Goal: Task Accomplishment & Management: Complete application form

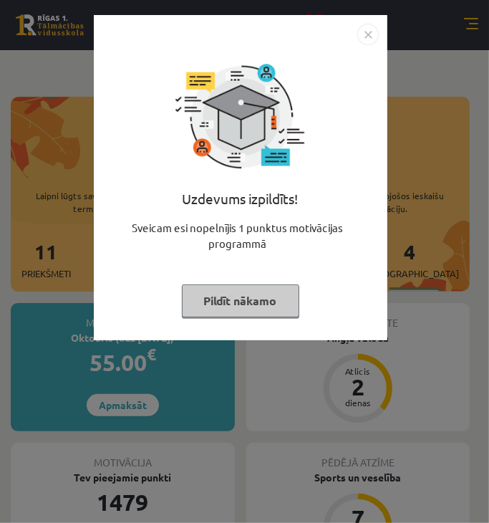
click at [362, 34] on img "Close" at bounding box center [367, 34] width 21 height 21
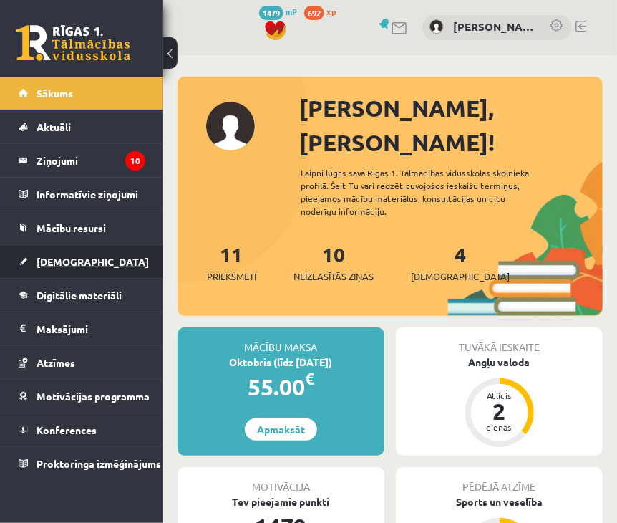
click at [72, 258] on span "[DEMOGRAPHIC_DATA]" at bounding box center [93, 261] width 112 height 13
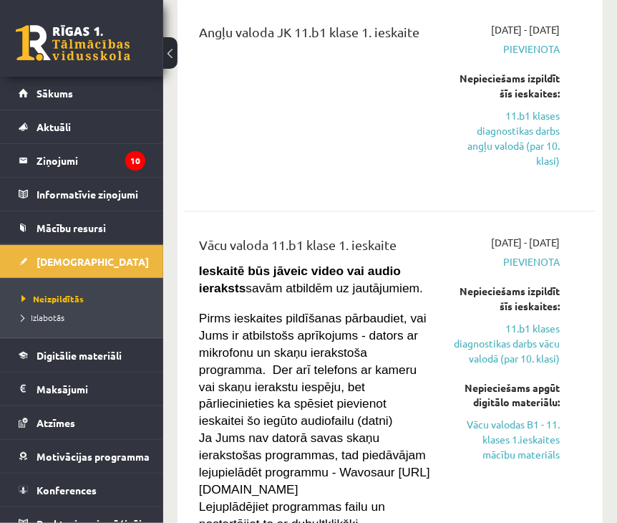
scroll to position [401, 0]
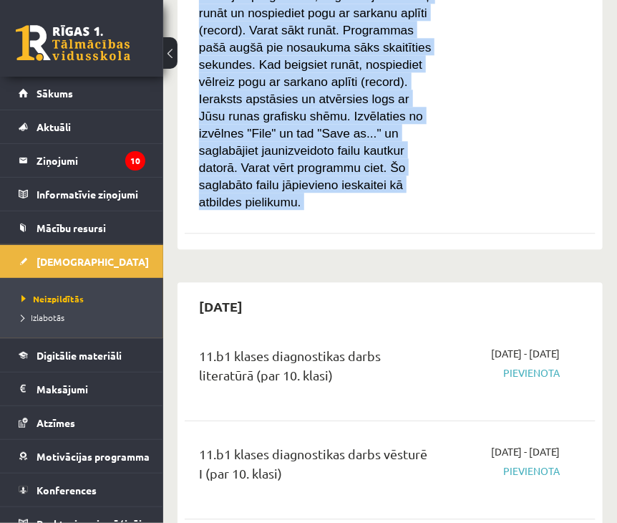
drag, startPoint x: 233, startPoint y: 260, endPoint x: 398, endPoint y: 243, distance: 166.2
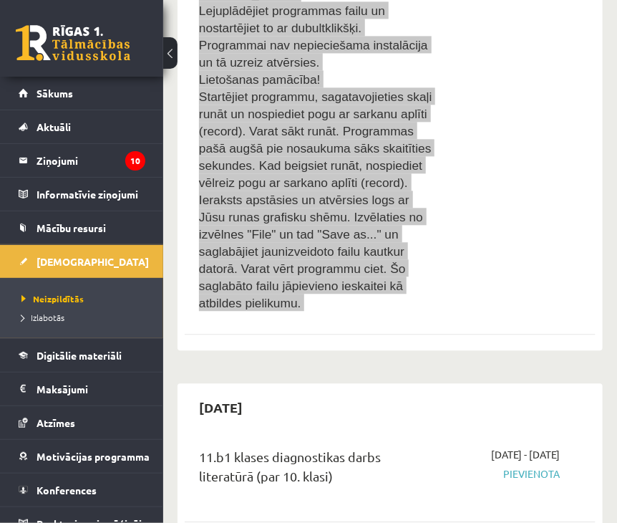
scroll to position [859, 0]
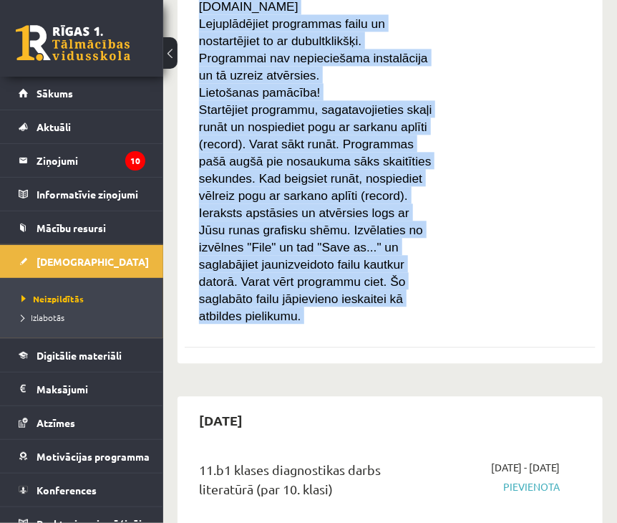
click at [488, 216] on div "2025-09-01 - 2025-09-15 Pievienota Nepieciešams izpildīt šīs ieskaites: 11.b1 k…" at bounding box center [506, 38] width 127 height 572
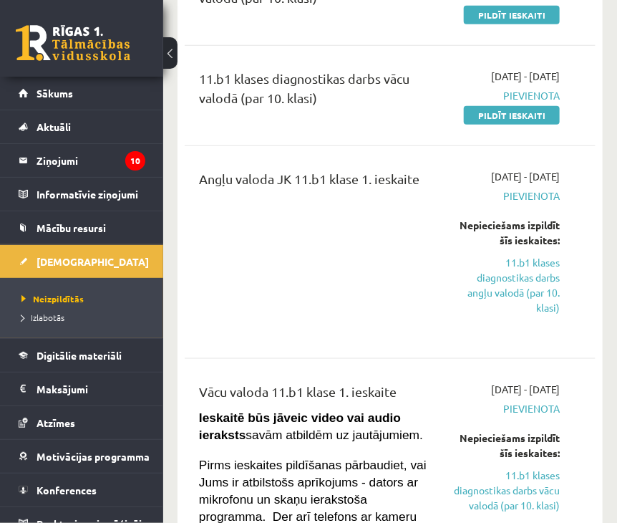
scroll to position [172, 0]
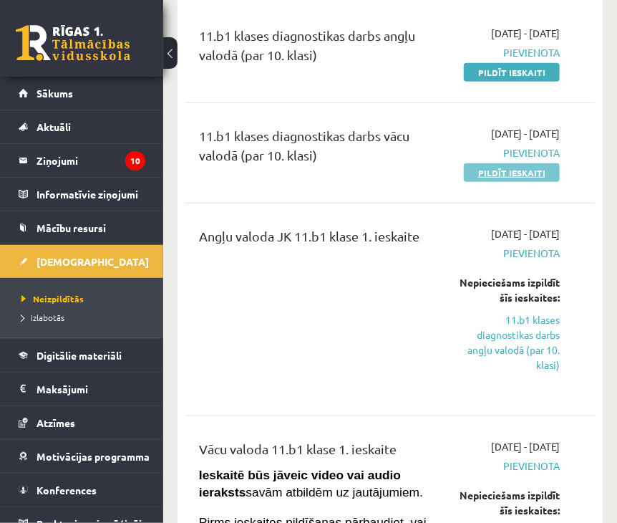
click at [488, 182] on link "Pildīt ieskaiti" at bounding box center [512, 172] width 96 height 19
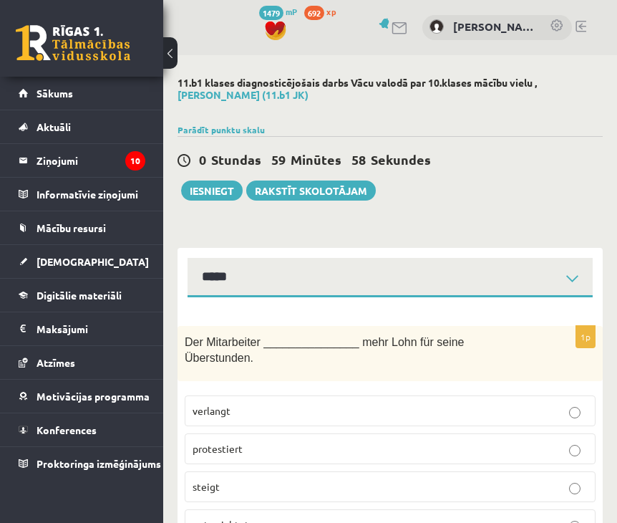
select select "**********"
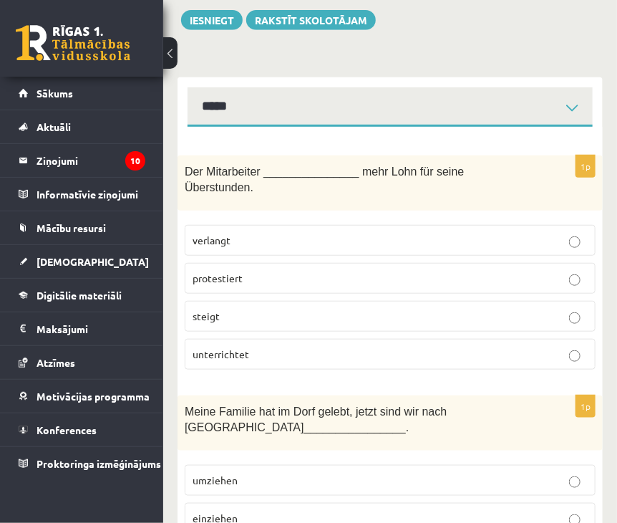
scroll to position [172, 0]
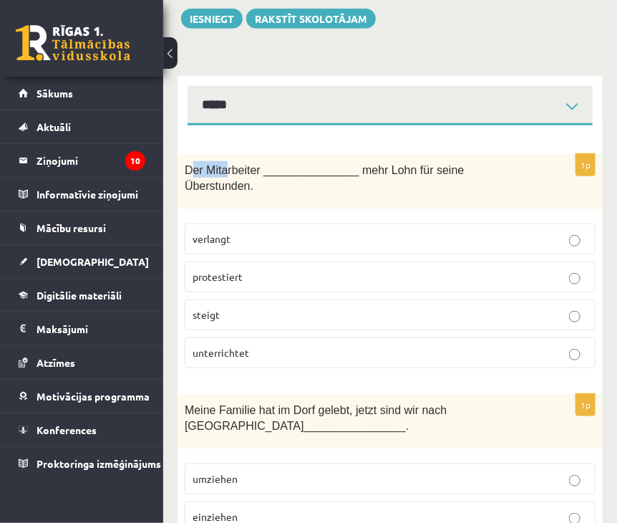
drag, startPoint x: 188, startPoint y: 169, endPoint x: 226, endPoint y: 173, distance: 38.2
click at [227, 173] on span "Der Mitarbeiter _______________ mehr Lohn für seine Überstunden." at bounding box center [324, 178] width 279 height 29
click at [190, 169] on span "Der Mitarbeiter _______________ mehr Lohn für seine Überstunden." at bounding box center [324, 178] width 279 height 29
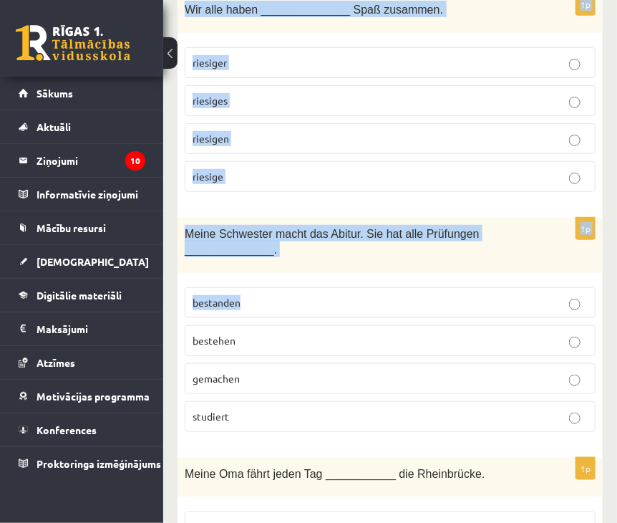
scroll to position [6401, 0]
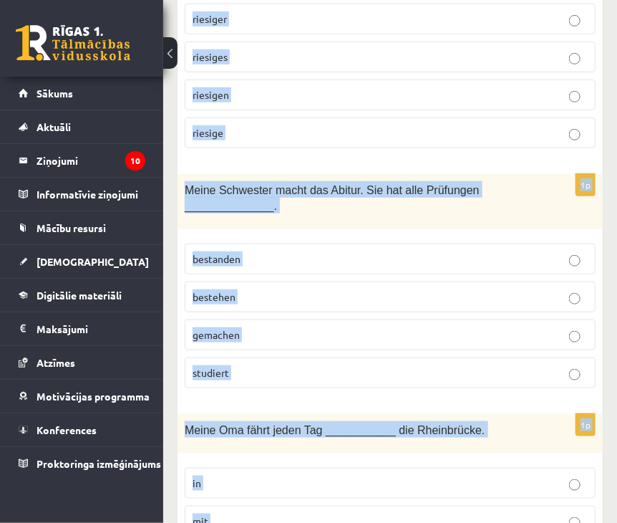
drag, startPoint x: 188, startPoint y: 169, endPoint x: 295, endPoint y: 450, distance: 300.5
copy form "Der Mitarbeiter _______________ mehr Lohn für seine Überstunden. verlangt prote…"
click at [551, 174] on div "Meine Schwester macht das Abitur. Sie hat alle Prüfungen ______________." at bounding box center [390, 201] width 425 height 55
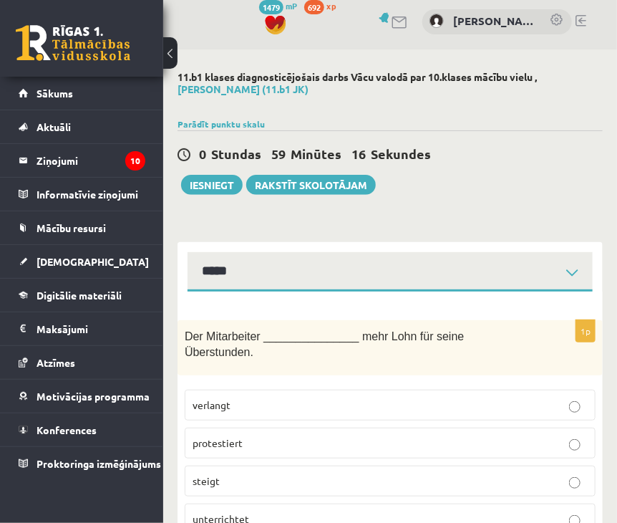
scroll to position [0, 0]
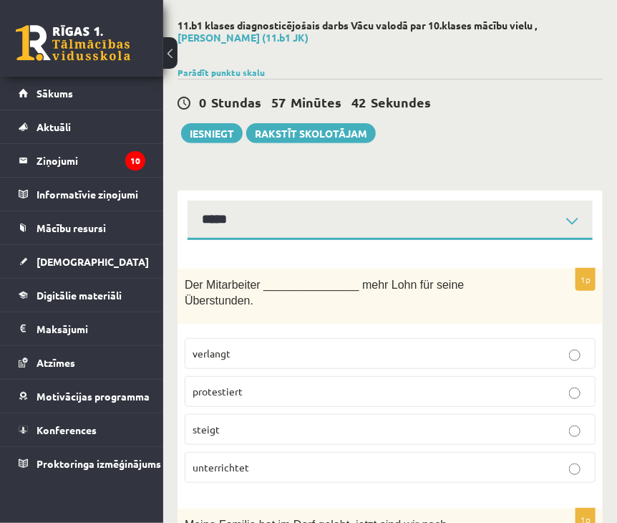
click at [267, 346] on p "verlangt" at bounding box center [390, 353] width 395 height 15
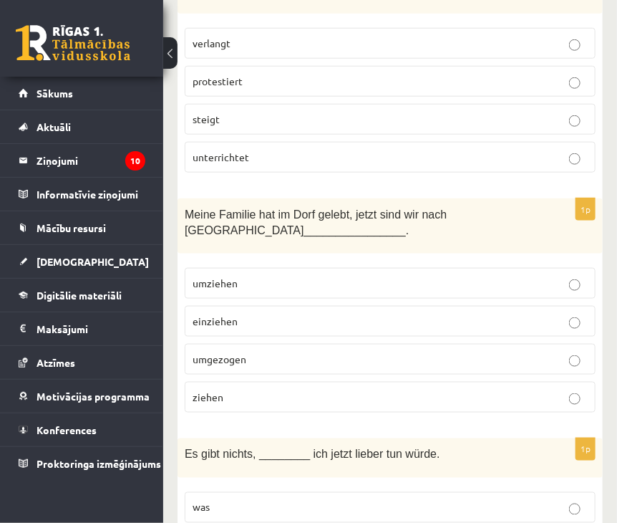
scroll to position [401, 0]
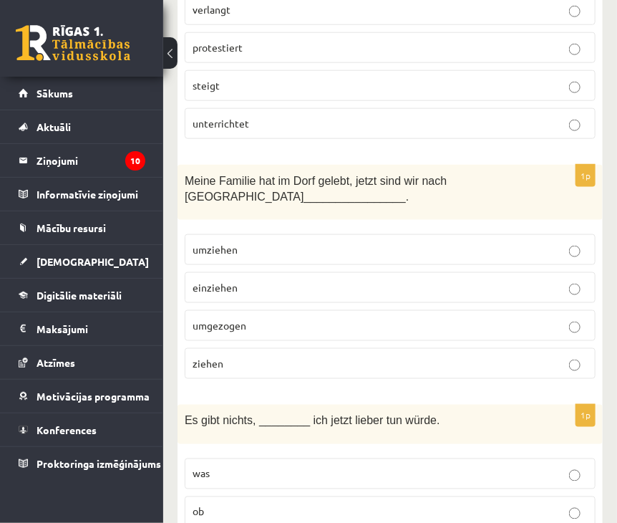
click at [241, 318] on p "umgezogen" at bounding box center [390, 325] width 395 height 15
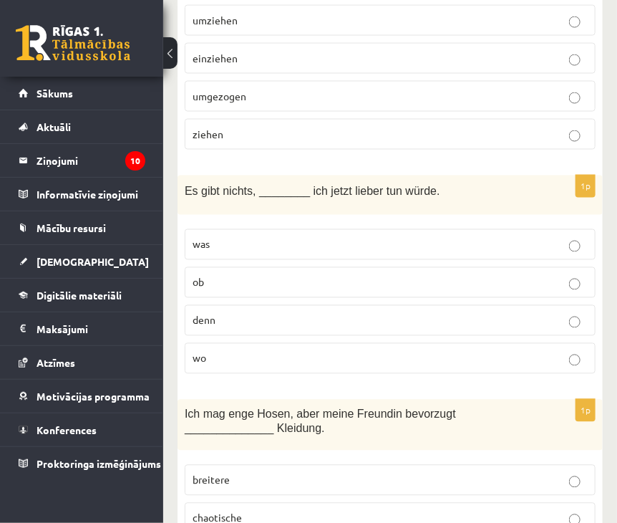
scroll to position [687, 0]
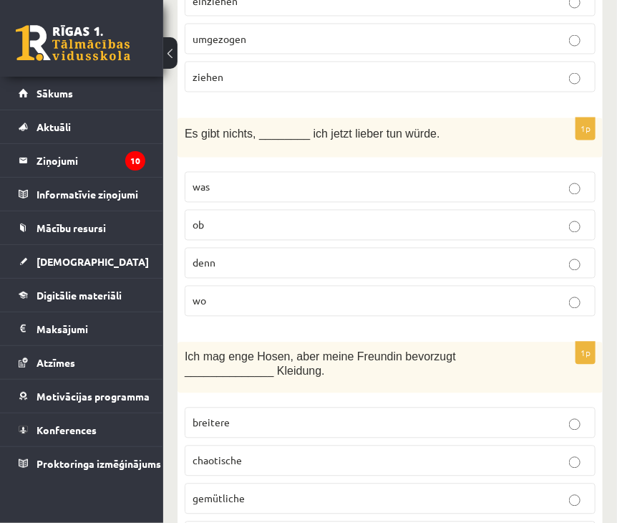
click at [334, 180] on p "was" at bounding box center [390, 187] width 395 height 15
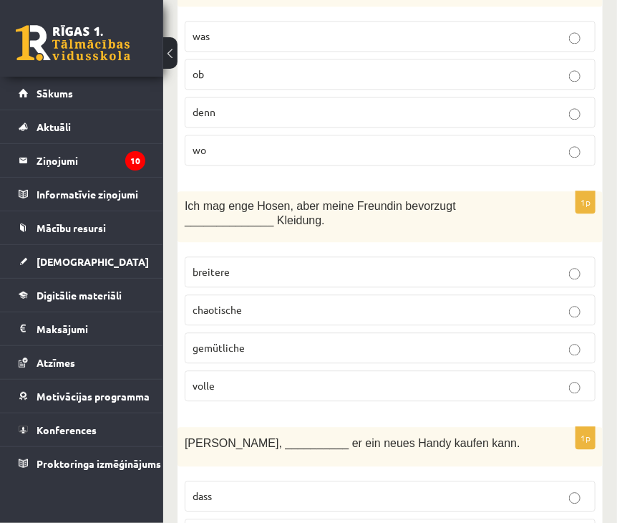
scroll to position [859, 0]
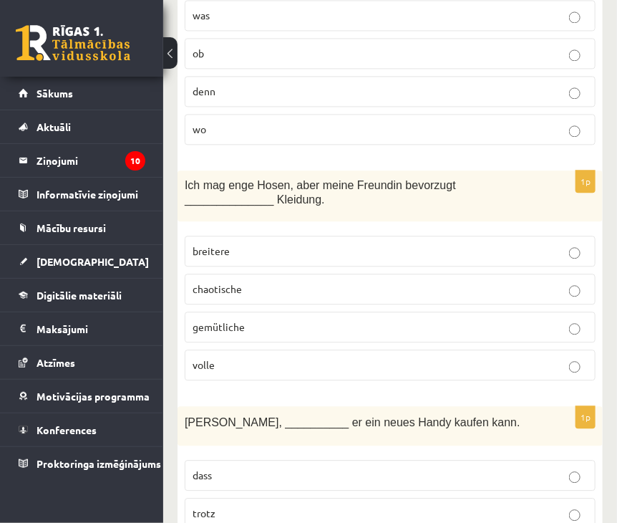
click at [304, 319] on p "gemütliche" at bounding box center [390, 326] width 395 height 15
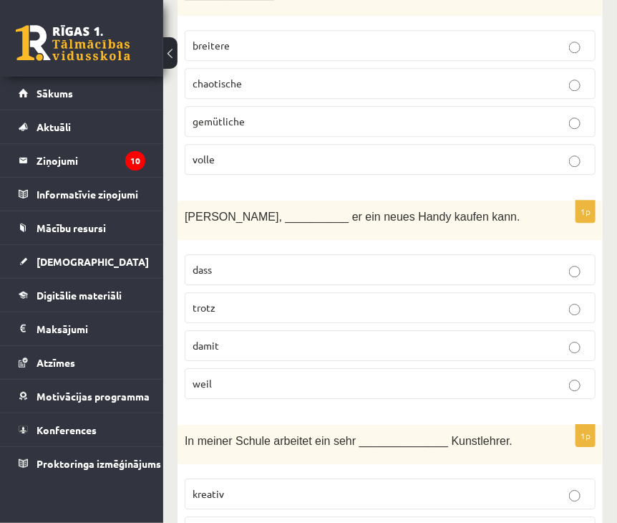
scroll to position [1088, 0]
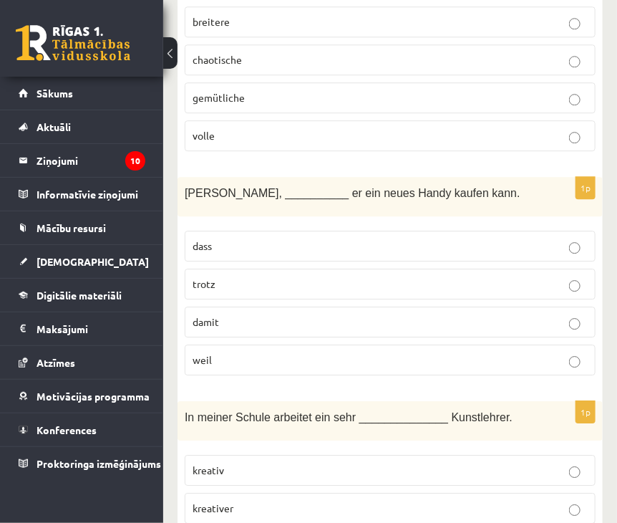
click at [249, 314] on p "damit" at bounding box center [390, 321] width 395 height 15
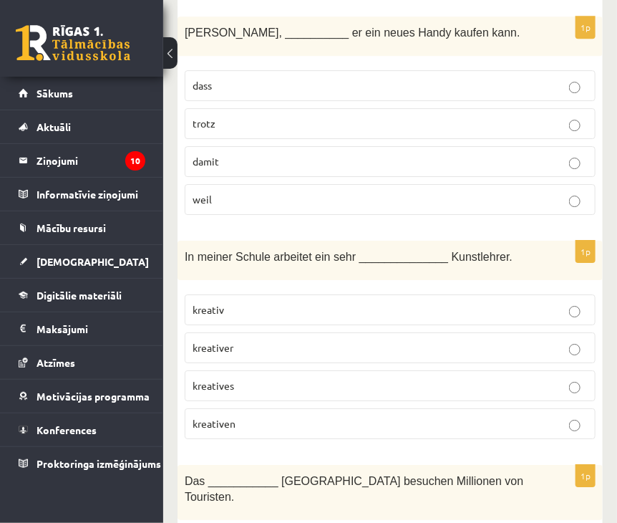
scroll to position [1260, 0]
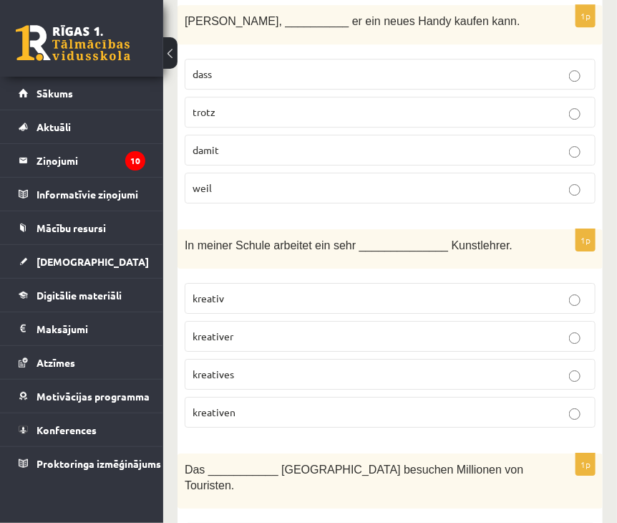
click at [261, 329] on p "kreativer" at bounding box center [390, 336] width 395 height 15
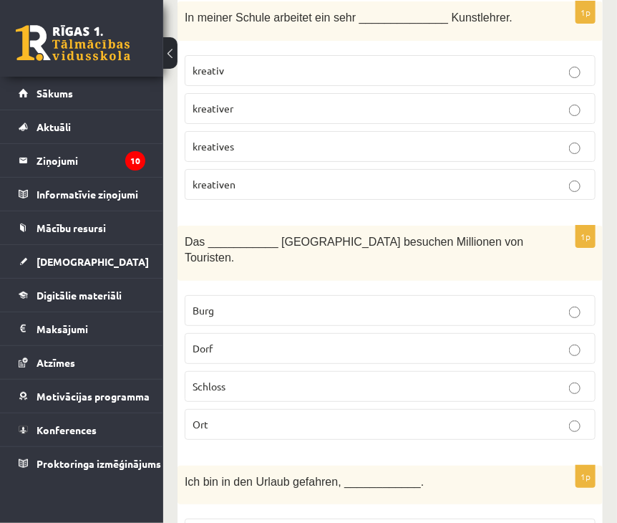
scroll to position [1489, 0]
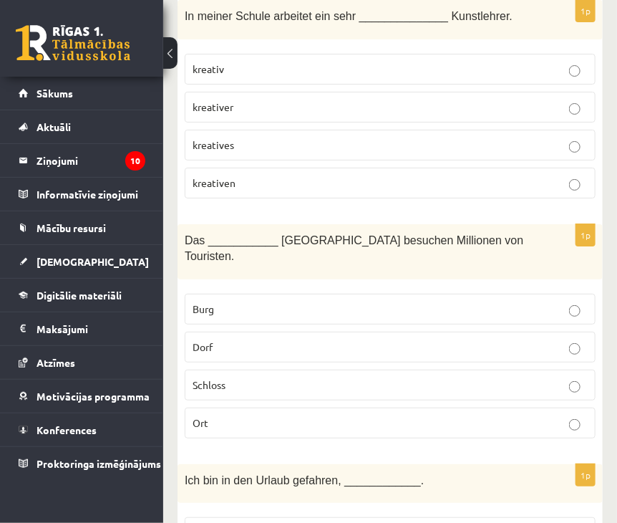
click at [241, 377] on p "Schloss" at bounding box center [390, 384] width 395 height 15
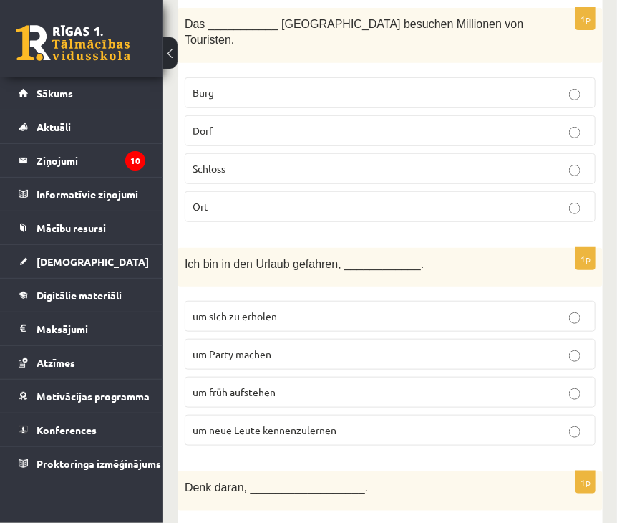
scroll to position [1718, 0]
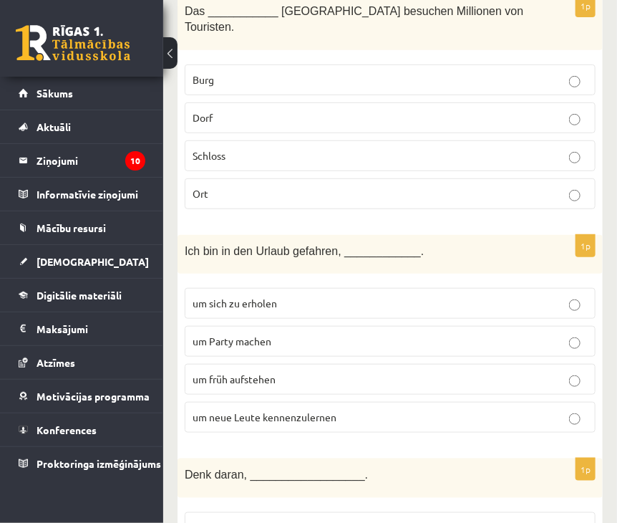
click at [310, 410] on span "um neue Leute kennenzulernen" at bounding box center [265, 416] width 144 height 13
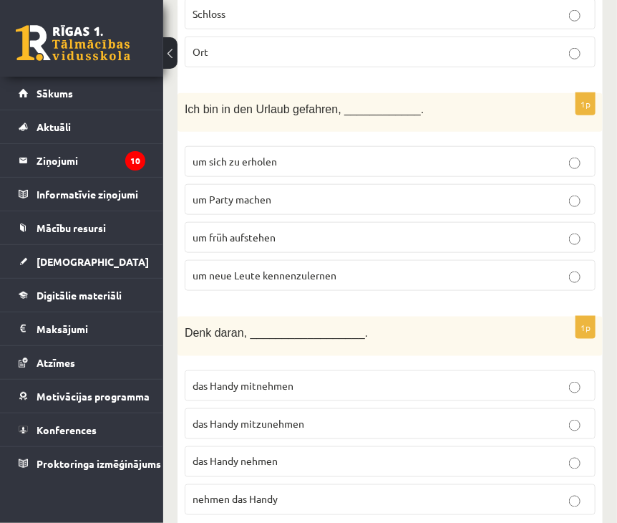
scroll to position [1890, 0]
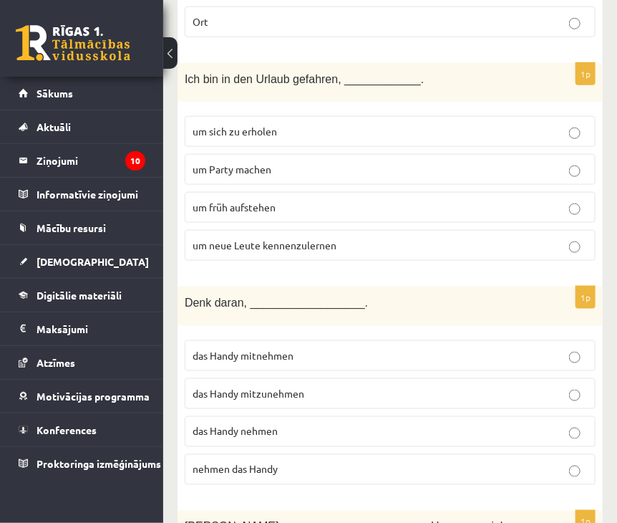
click at [292, 387] on span "das Handy mitzunehmen" at bounding box center [249, 393] width 112 height 13
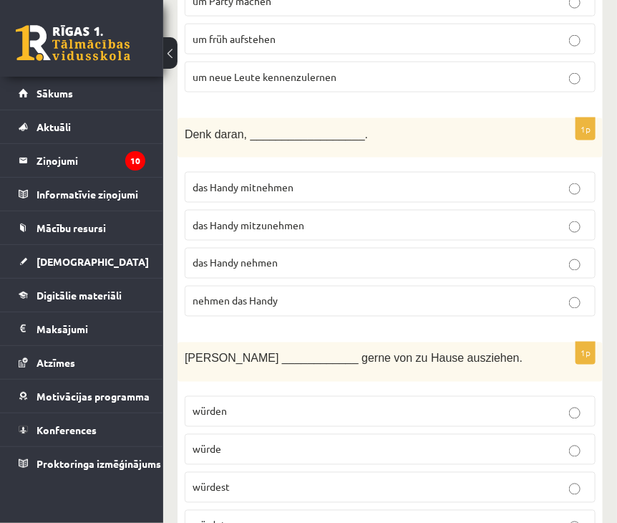
scroll to position [2176, 0]
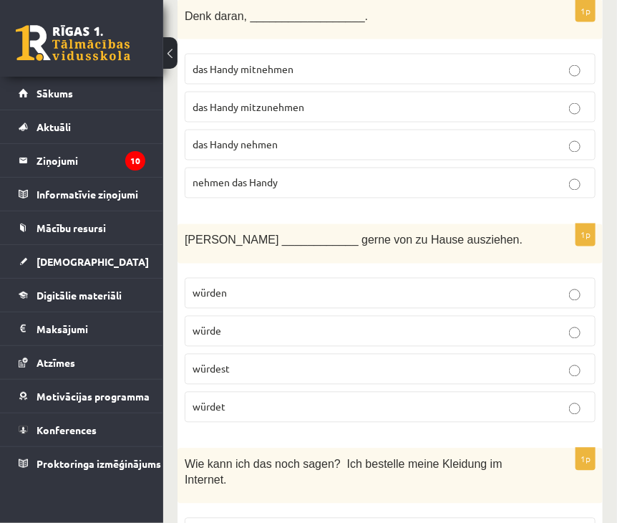
click at [248, 324] on p "würde" at bounding box center [390, 331] width 395 height 15
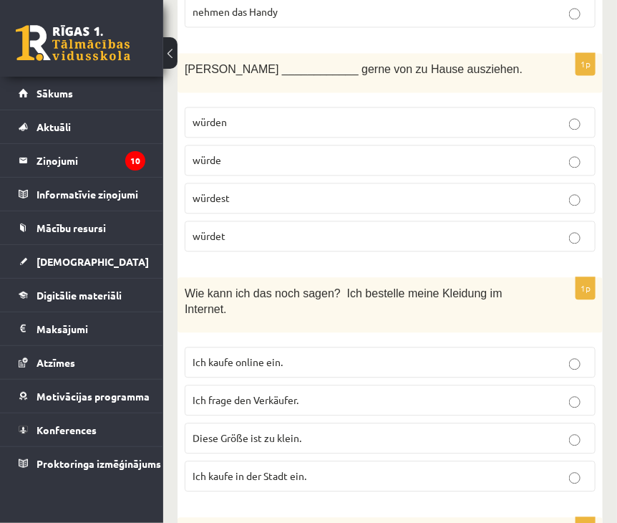
scroll to position [2348, 0]
click at [281, 354] on span "Ich kaufe online ein." at bounding box center [238, 360] width 90 height 13
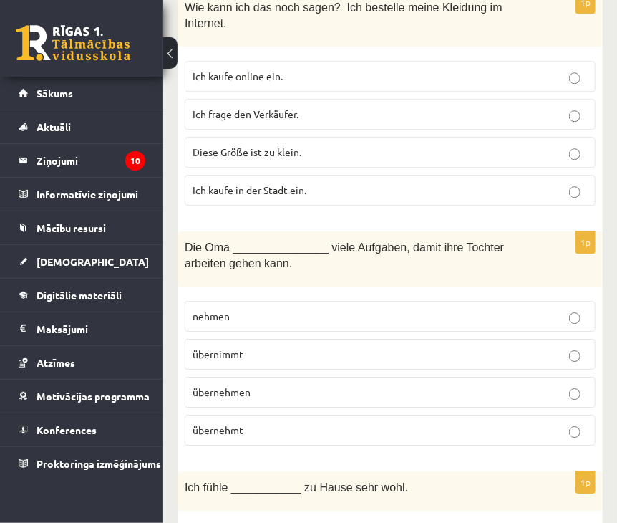
scroll to position [2634, 0]
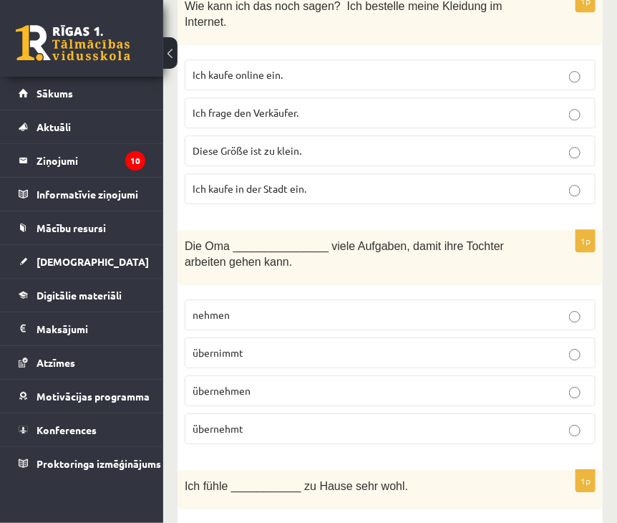
click at [266, 345] on p "übernimmt" at bounding box center [390, 352] width 395 height 15
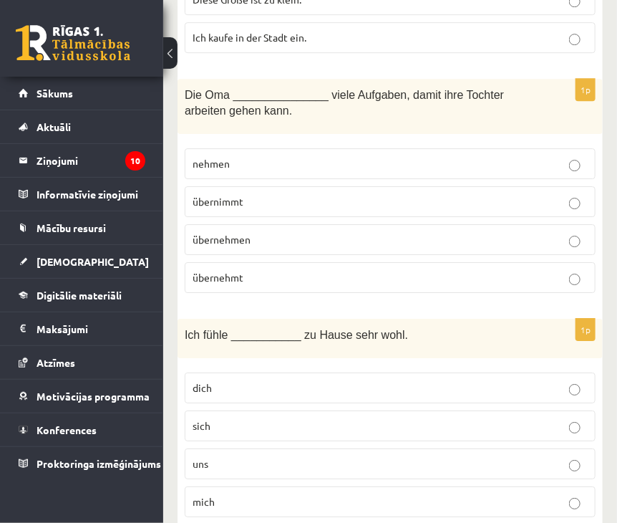
scroll to position [2806, 0]
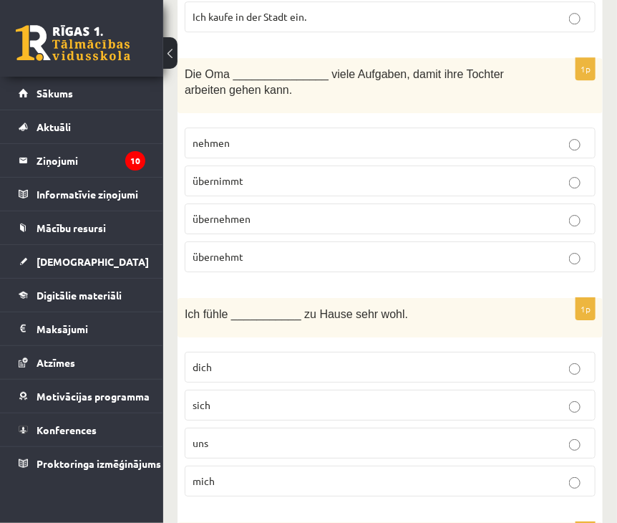
click at [243, 473] on p "mich" at bounding box center [390, 480] width 395 height 15
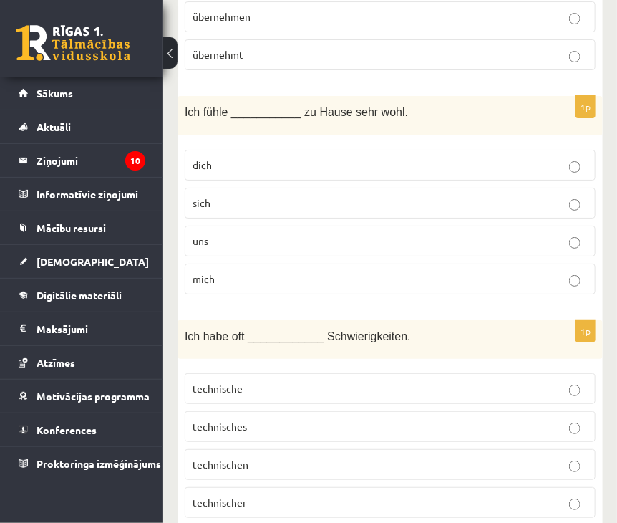
scroll to position [3035, 0]
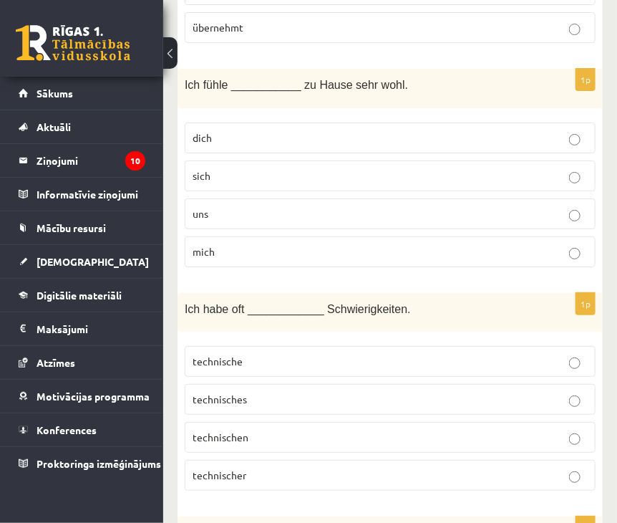
click at [282, 354] on p "technische" at bounding box center [390, 361] width 395 height 15
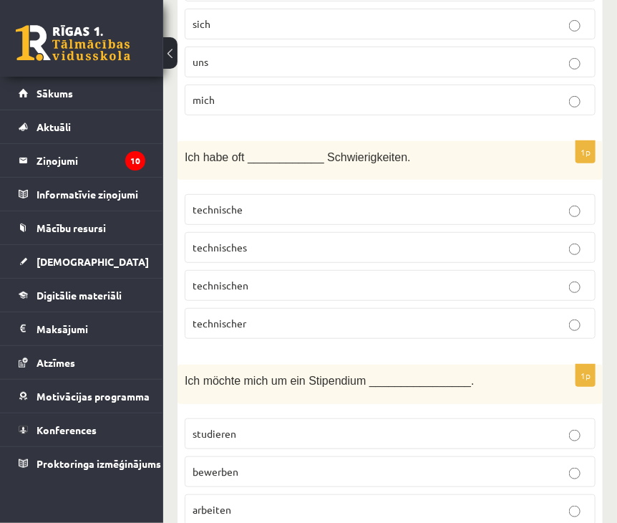
scroll to position [3207, 0]
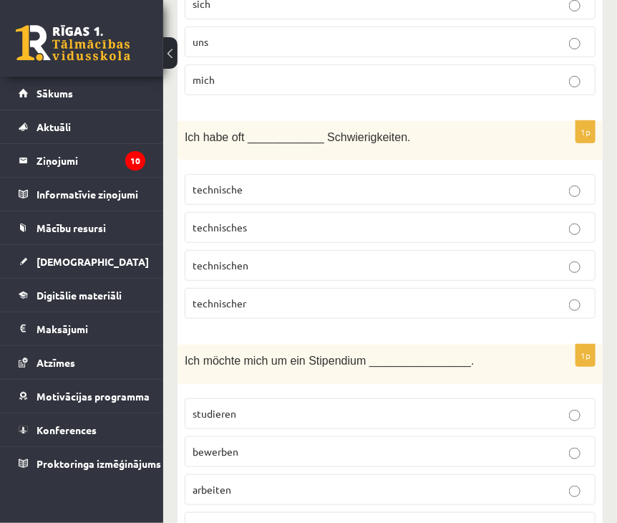
click at [257, 444] on p "bewerben" at bounding box center [390, 451] width 395 height 15
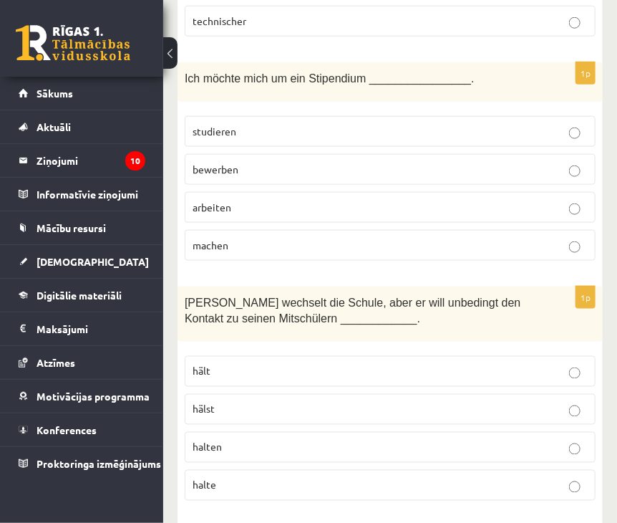
scroll to position [3494, 0]
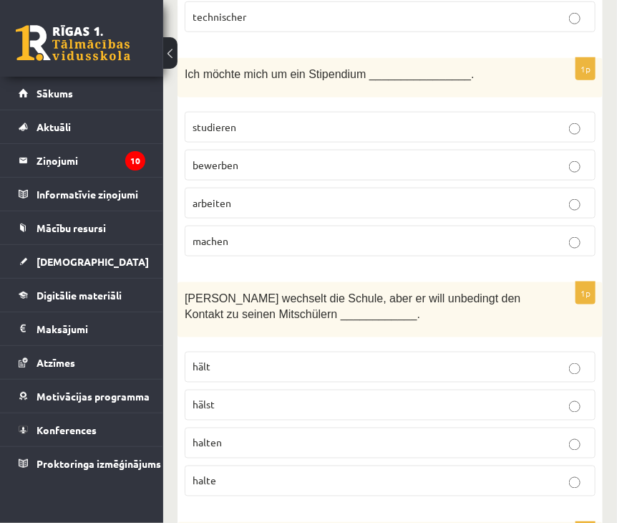
click at [236, 435] on p "halten" at bounding box center [390, 442] width 395 height 15
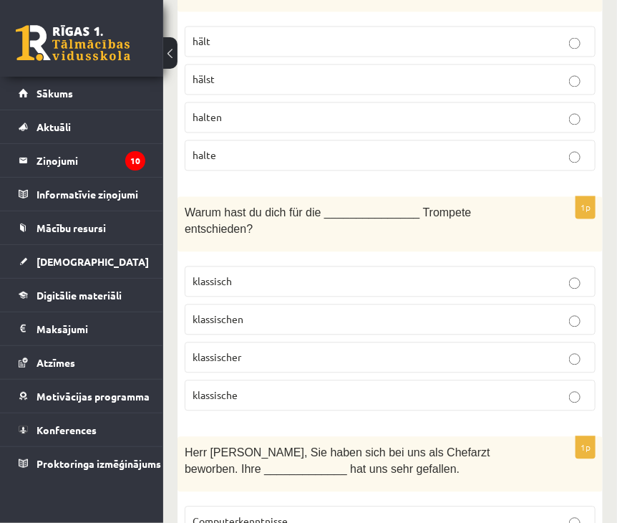
scroll to position [3837, 0]
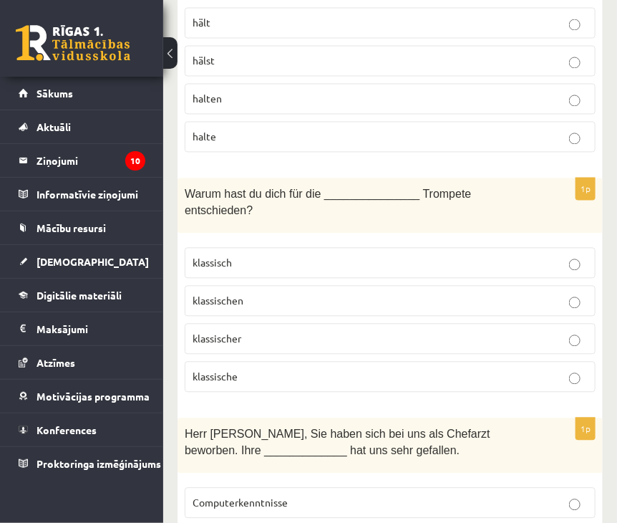
click at [280, 369] on p "klassische" at bounding box center [390, 376] width 395 height 15
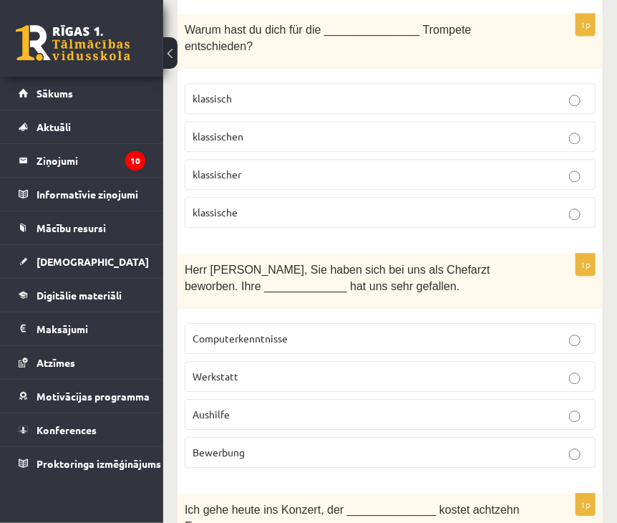
scroll to position [4009, 0]
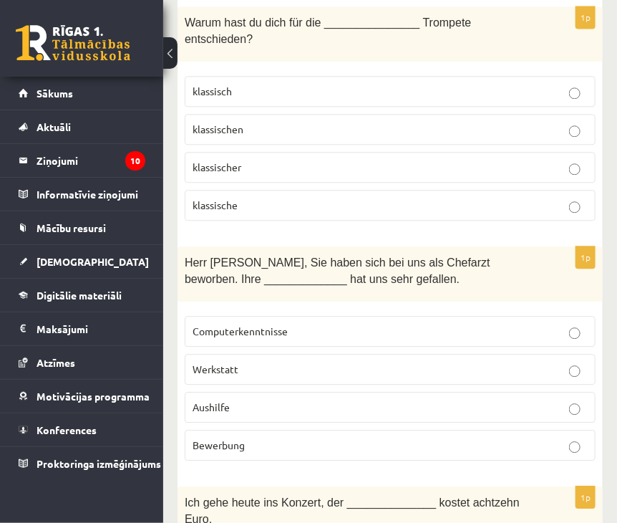
click at [278, 437] on p "Bewerbung" at bounding box center [390, 444] width 395 height 15
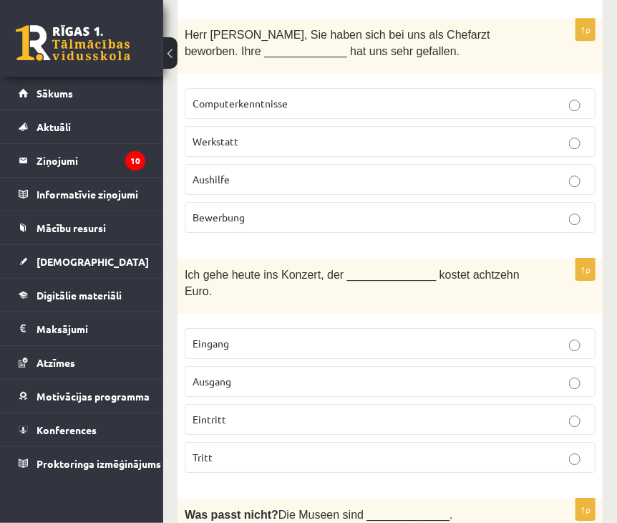
scroll to position [4238, 0]
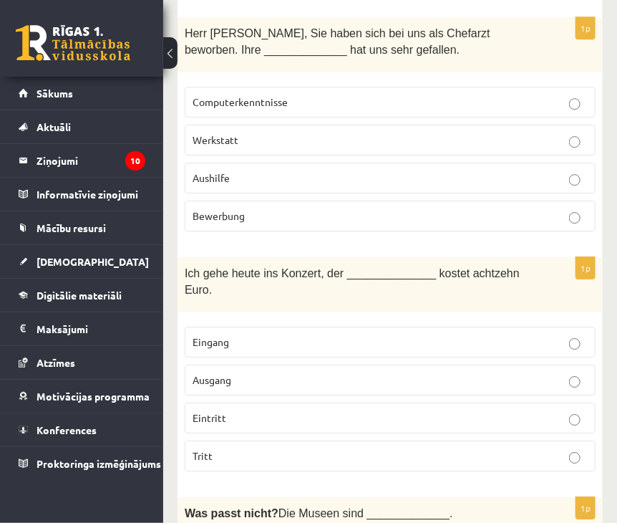
click at [241, 410] on p "Eintritt" at bounding box center [390, 417] width 395 height 15
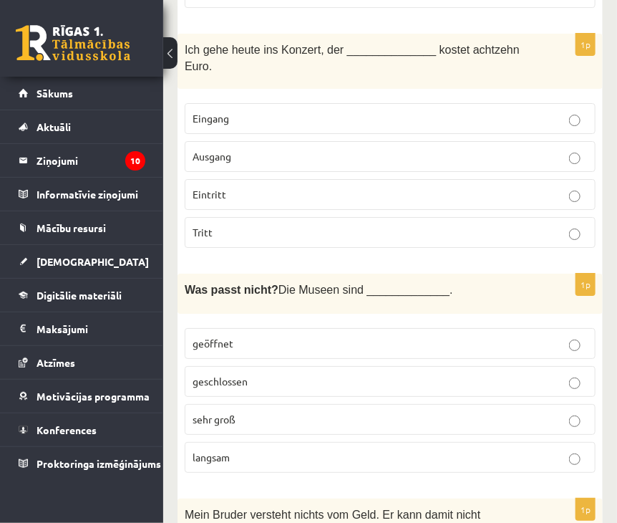
scroll to position [4467, 0]
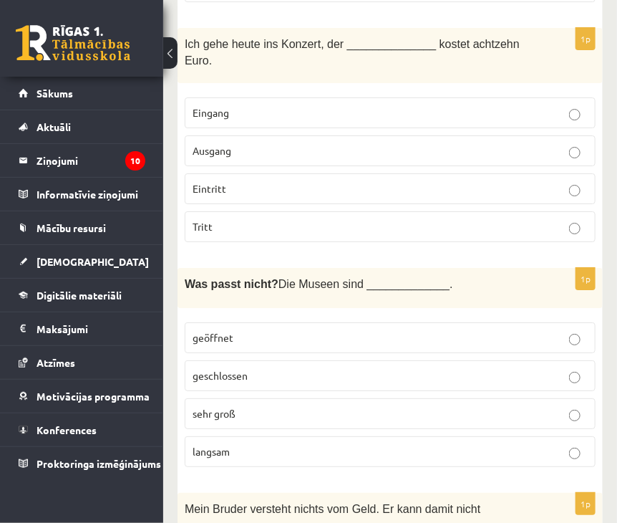
click at [257, 444] on p "langsam" at bounding box center [390, 451] width 395 height 15
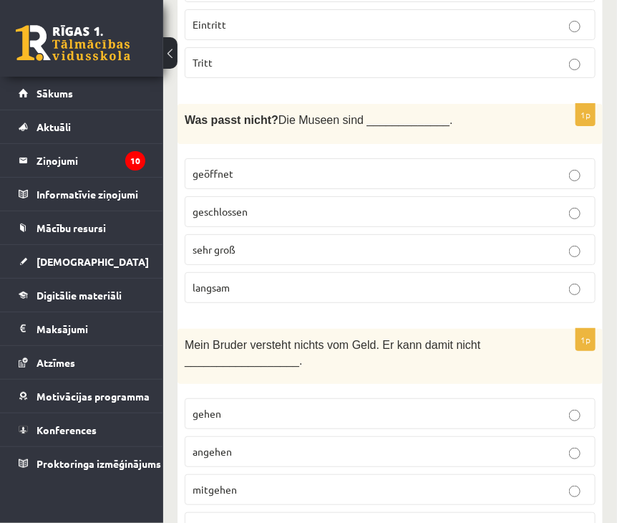
scroll to position [4639, 0]
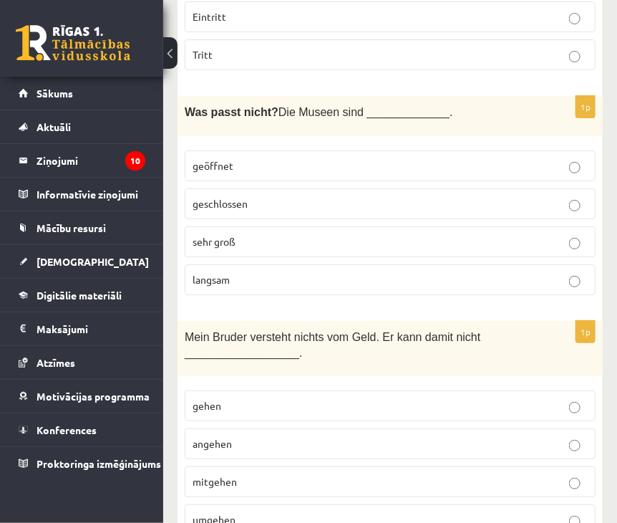
click at [261, 474] on p "mitgehen" at bounding box center [390, 481] width 395 height 15
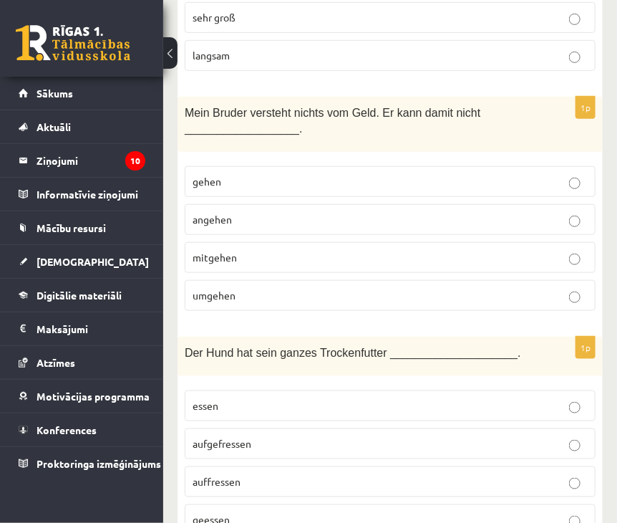
scroll to position [4868, 0]
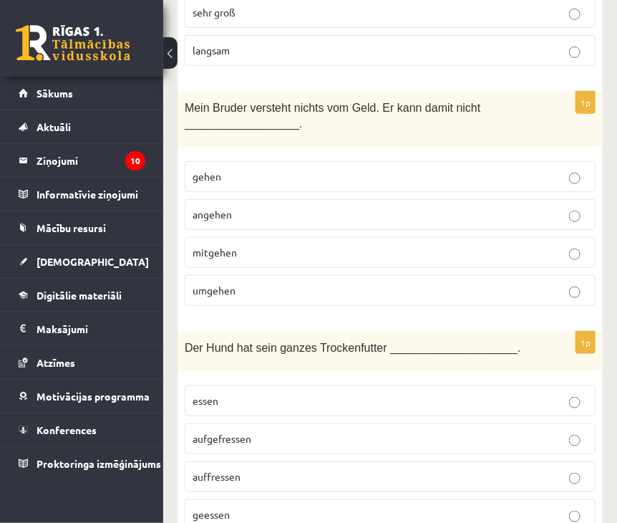
click at [272, 469] on p "auffressen" at bounding box center [390, 476] width 395 height 15
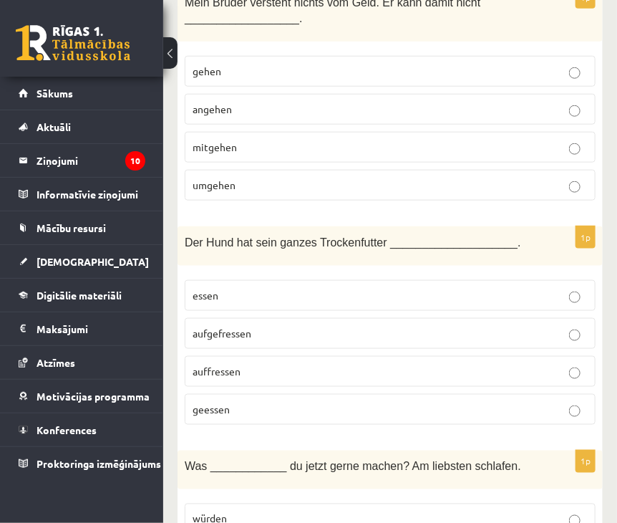
scroll to position [5040, 0]
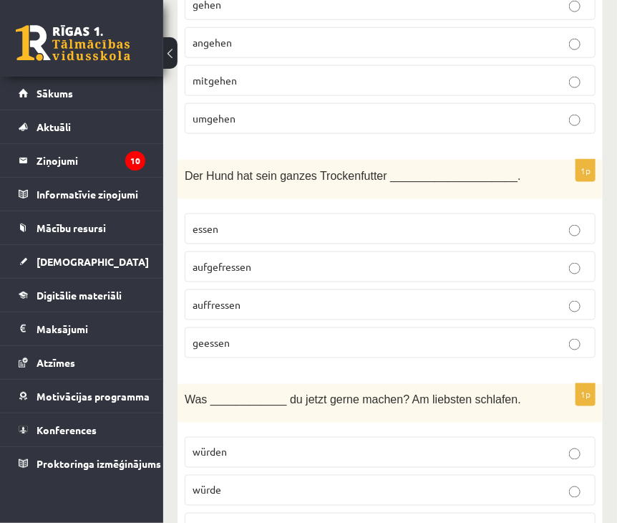
click at [249, 520] on p "würdest" at bounding box center [390, 527] width 395 height 15
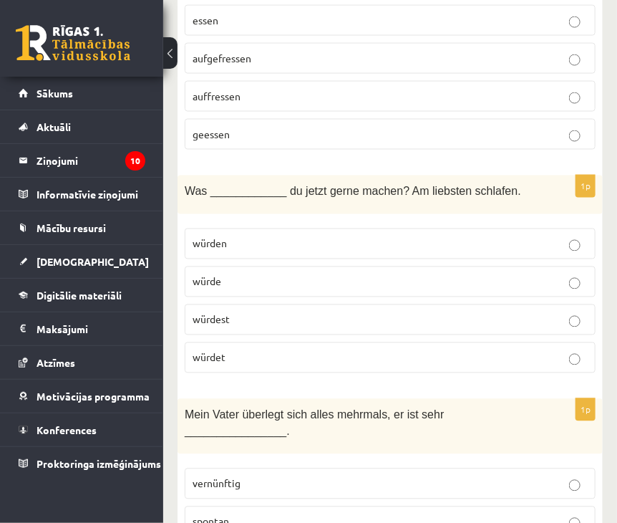
scroll to position [5269, 0]
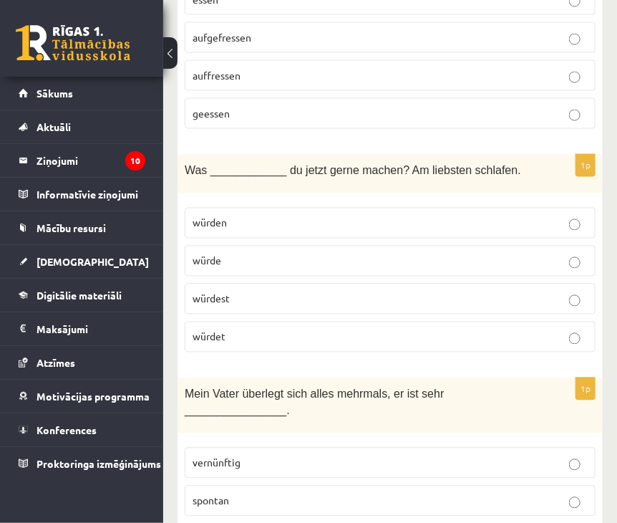
click at [276, 447] on label "vernünftig" at bounding box center [390, 462] width 411 height 31
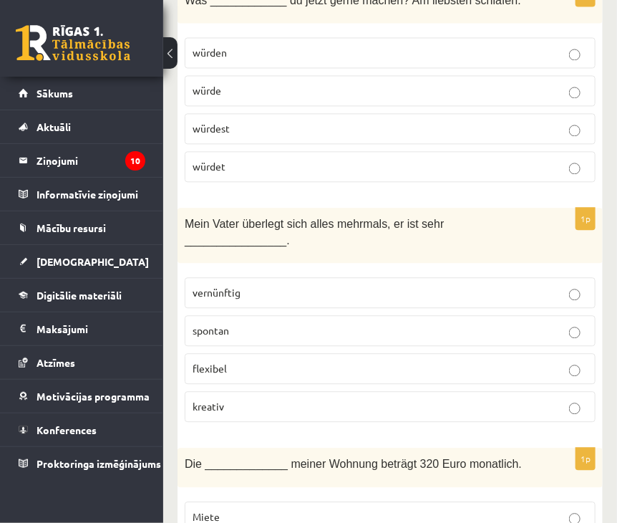
scroll to position [5441, 0]
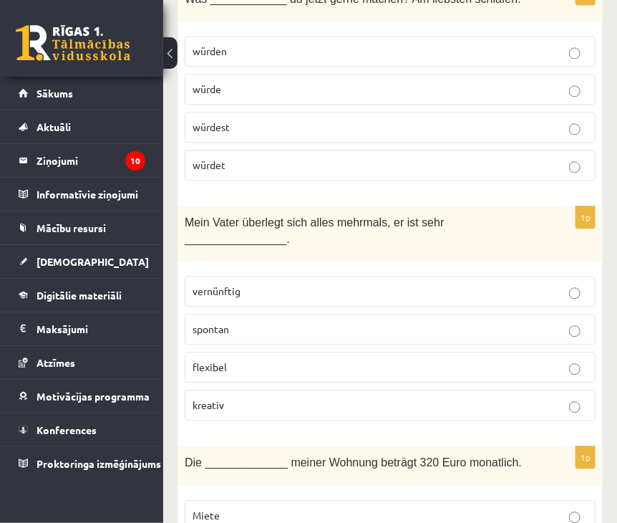
click at [277, 508] on p "Miete" at bounding box center [390, 515] width 395 height 15
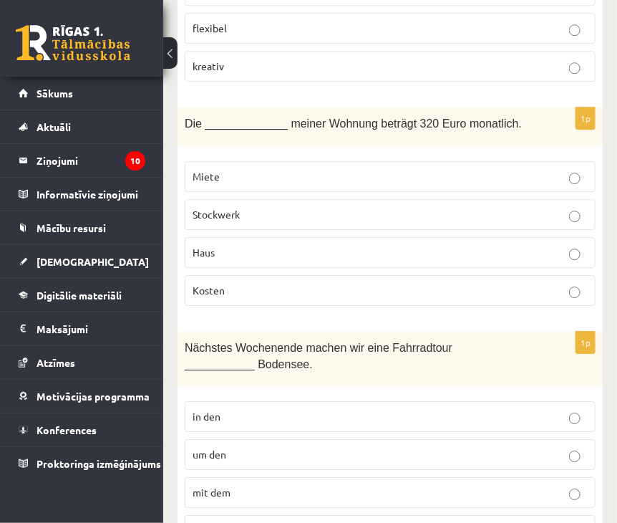
scroll to position [5784, 0]
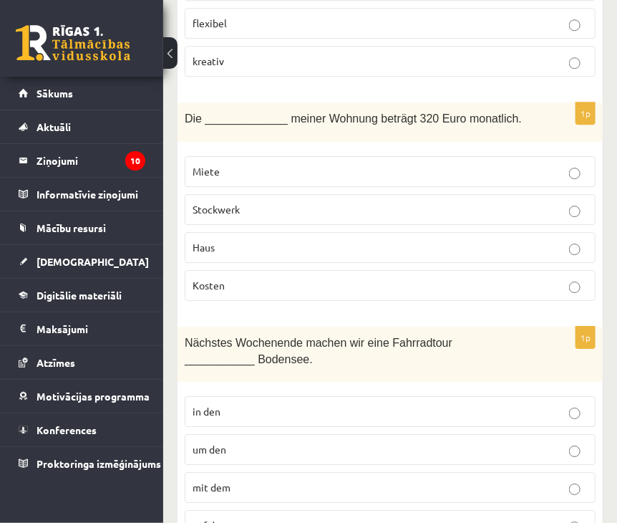
click at [241, 442] on p "um den" at bounding box center [390, 449] width 395 height 15
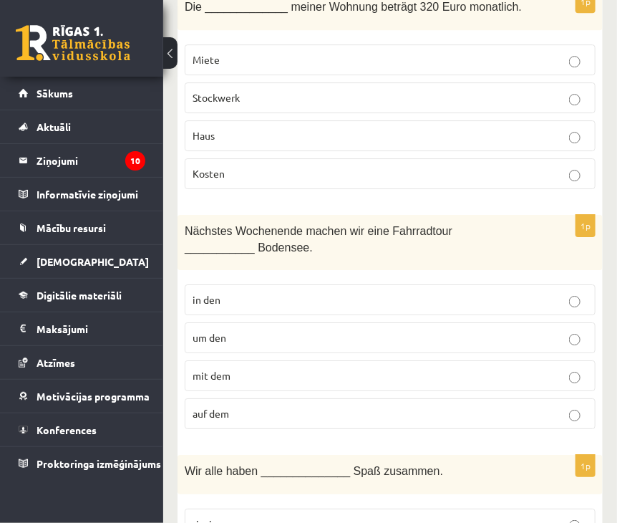
scroll to position [5899, 0]
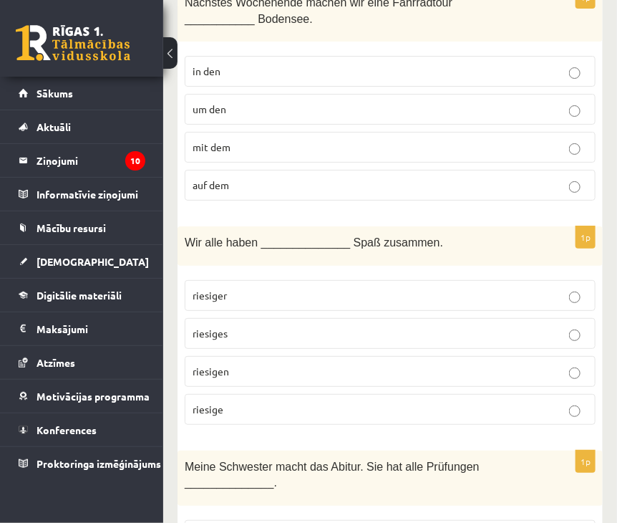
scroll to position [6128, 0]
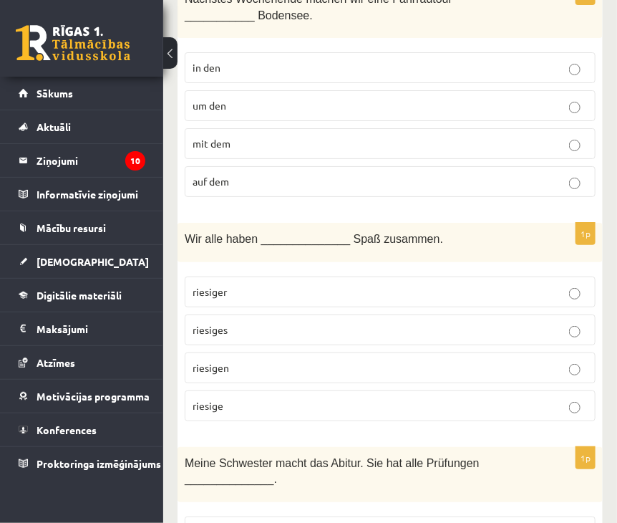
click at [256, 522] on p "bestanden" at bounding box center [390, 531] width 395 height 15
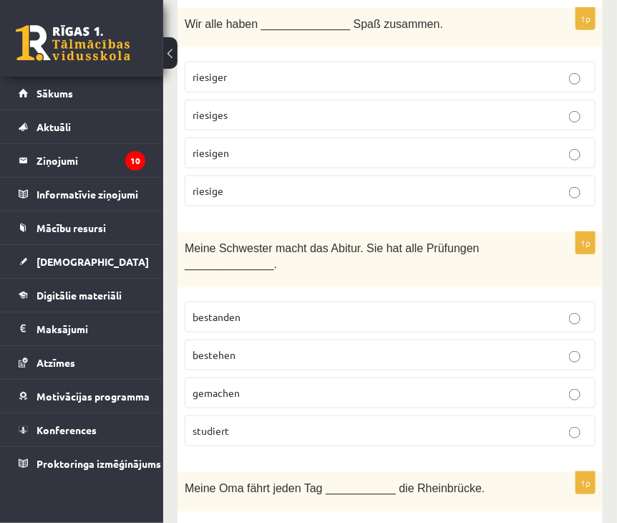
scroll to position [6401, 0]
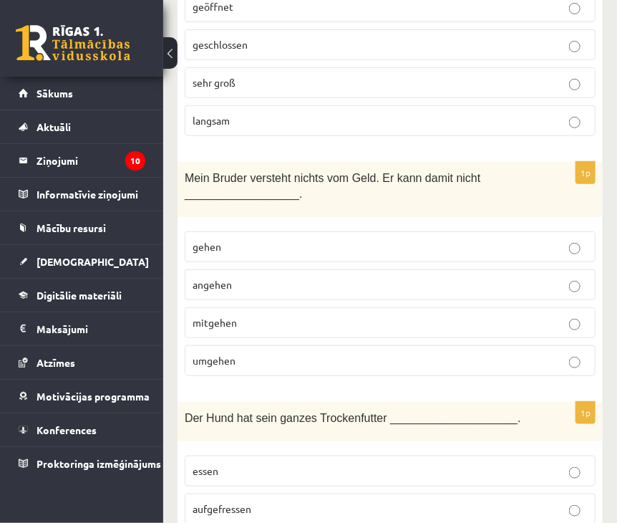
scroll to position [4797, 0]
click at [303, 502] on p "aufgefressen" at bounding box center [390, 509] width 395 height 15
click at [253, 354] on p "umgehen" at bounding box center [390, 361] width 395 height 15
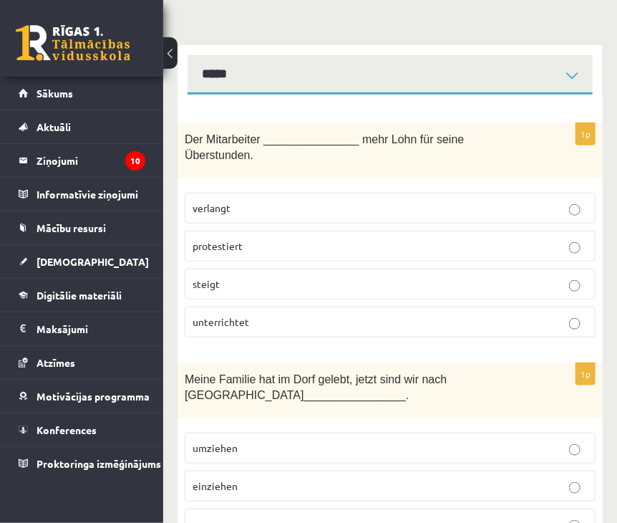
scroll to position [0, 0]
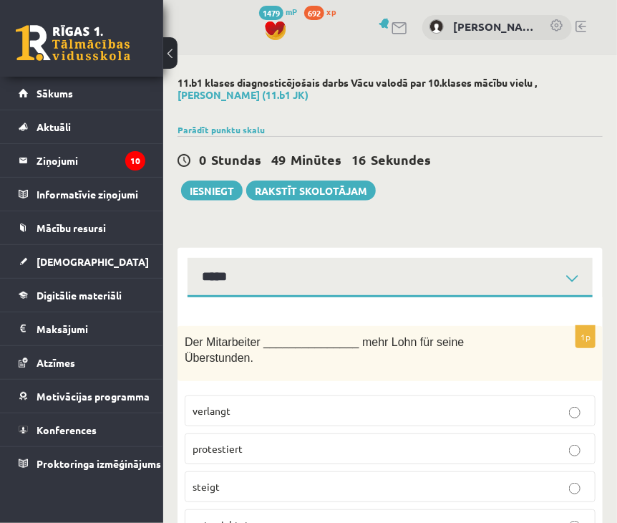
click at [513, 184] on div "0 Stundas 49 Minūtes 16 Sekundes Ieskaite saglabāta! Iesniegt Rakstīt skolotājam" at bounding box center [390, 168] width 425 height 64
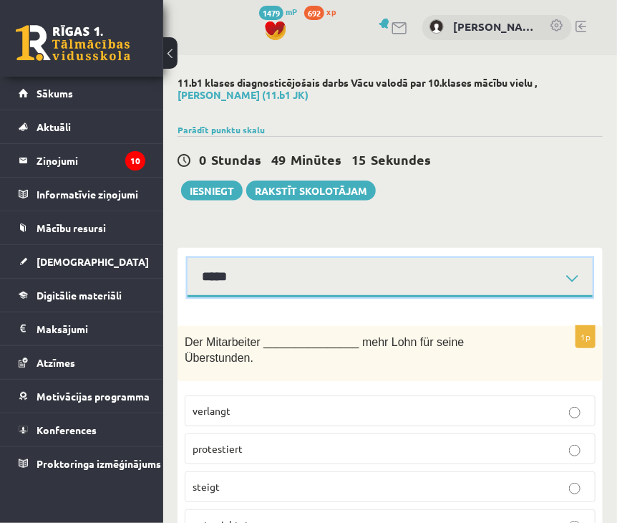
click at [566, 277] on select "**********" at bounding box center [390, 277] width 405 height 39
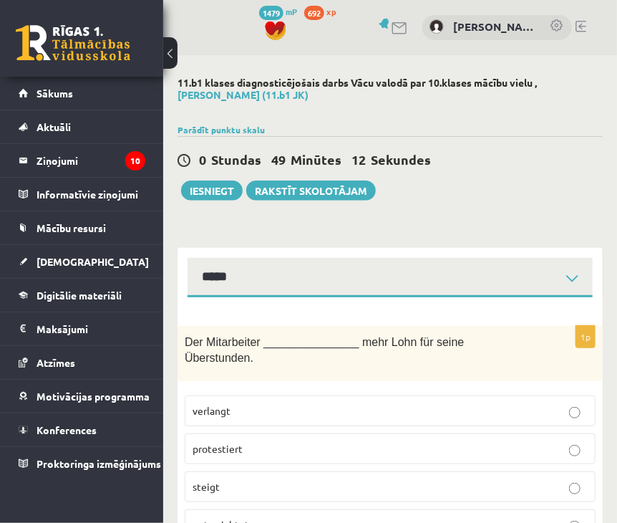
click at [538, 180] on div "0 Stundas 49 Minūtes 12 Sekundes Ieskaite saglabāta! Iesniegt Rakstīt skolotājam" at bounding box center [390, 168] width 425 height 64
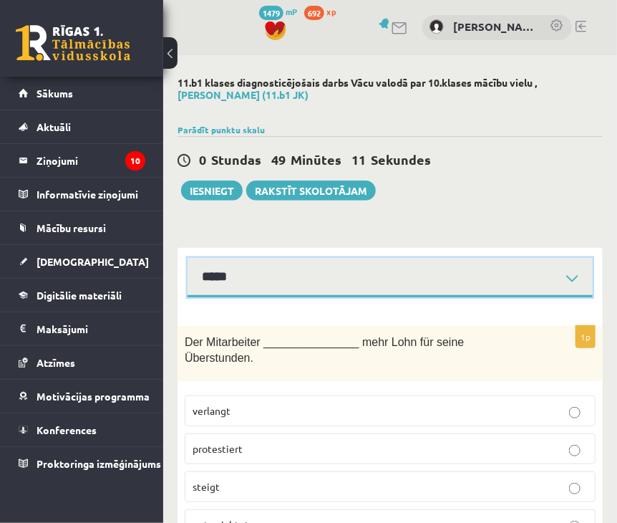
drag, startPoint x: 538, startPoint y: 274, endPoint x: 524, endPoint y: 289, distance: 20.2
click at [538, 275] on select "**********" at bounding box center [390, 277] width 405 height 39
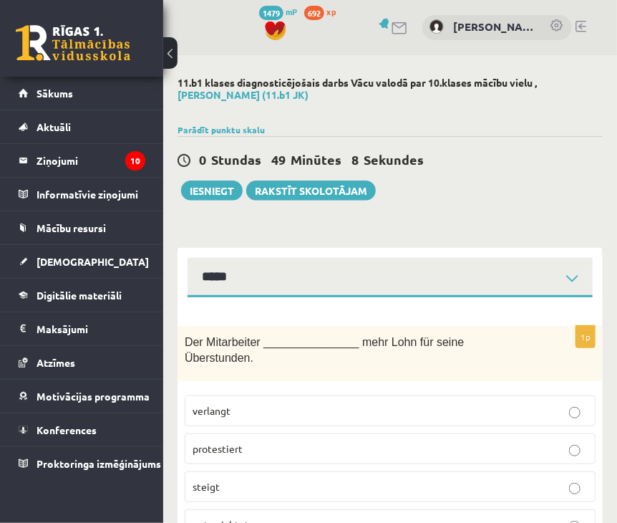
click at [500, 193] on div "0 Stundas 49 Minūtes 8 Sekundes Ieskaite saglabāta! Iesniegt Rakstīt skolotājam" at bounding box center [390, 168] width 425 height 64
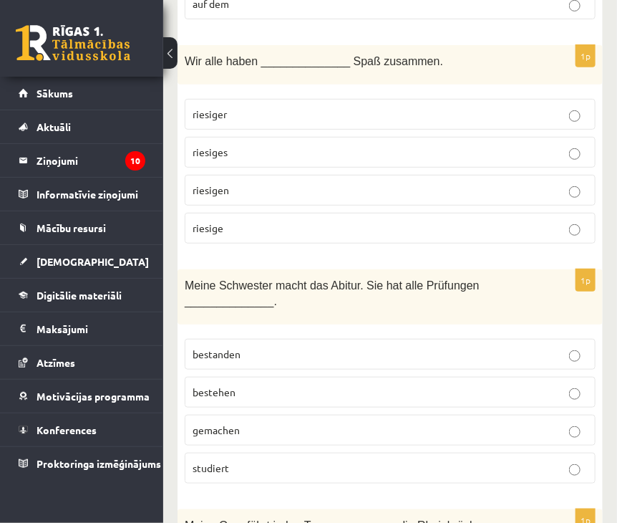
scroll to position [6401, 0]
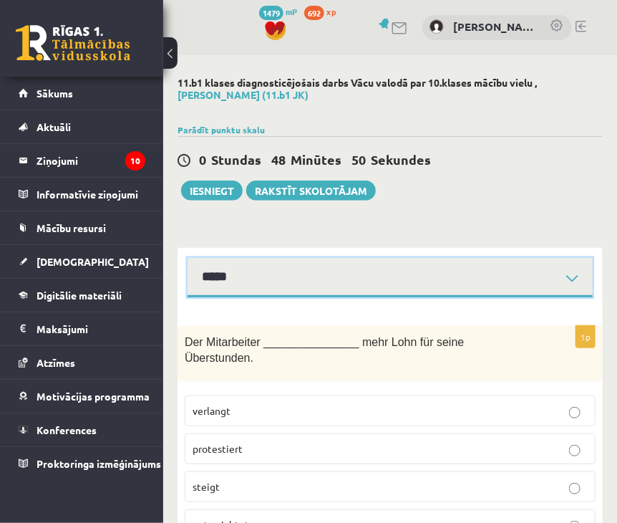
click at [475, 281] on select "**********" at bounding box center [390, 277] width 405 height 39
click at [188, 258] on select "**********" at bounding box center [390, 277] width 405 height 39
click at [311, 286] on select "**********" at bounding box center [390, 277] width 405 height 39
select select "**********"
click at [188, 258] on select "**********" at bounding box center [390, 277] width 405 height 39
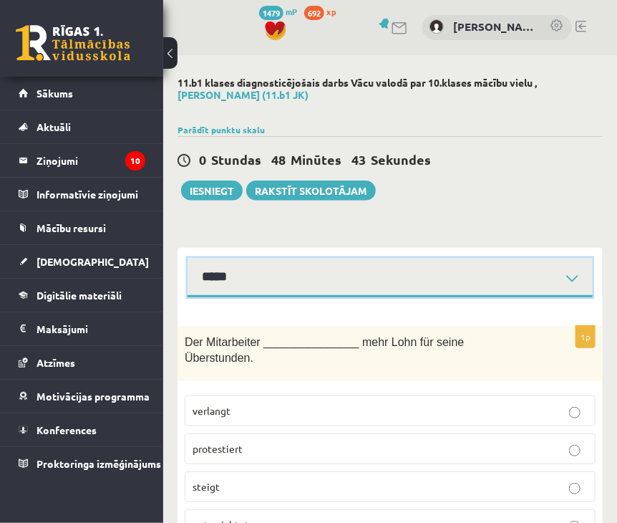
click at [324, 283] on select "**********" at bounding box center [390, 277] width 405 height 39
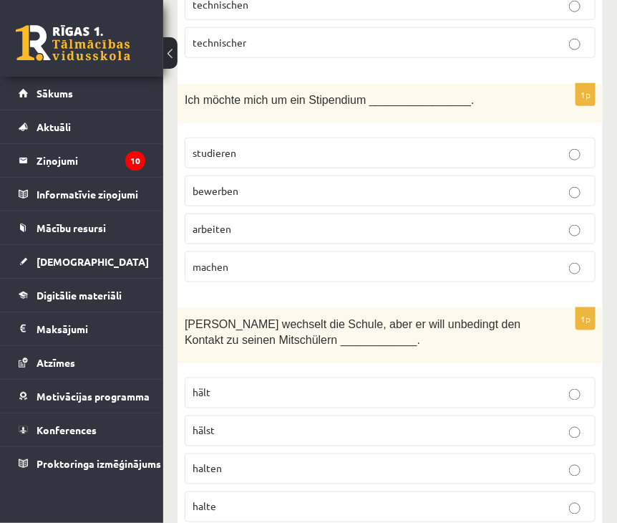
scroll to position [3608, 0]
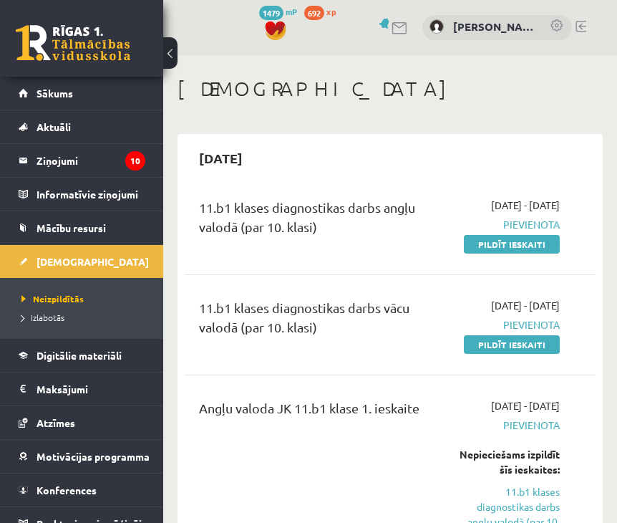
scroll to position [172, 0]
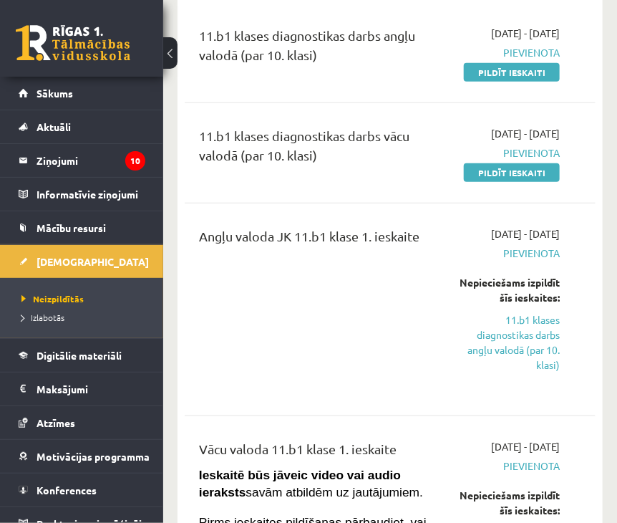
click at [272, 72] on div "11.b1 klases diagnostikas darbs angļu valodā (par 10. klasi)" at bounding box center [315, 53] width 255 height 54
click at [493, 182] on link "Pildīt ieskaiti" at bounding box center [512, 172] width 96 height 19
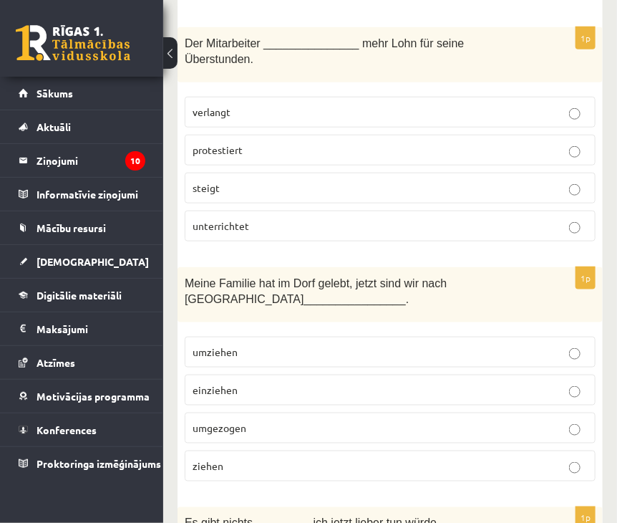
scroll to position [115, 0]
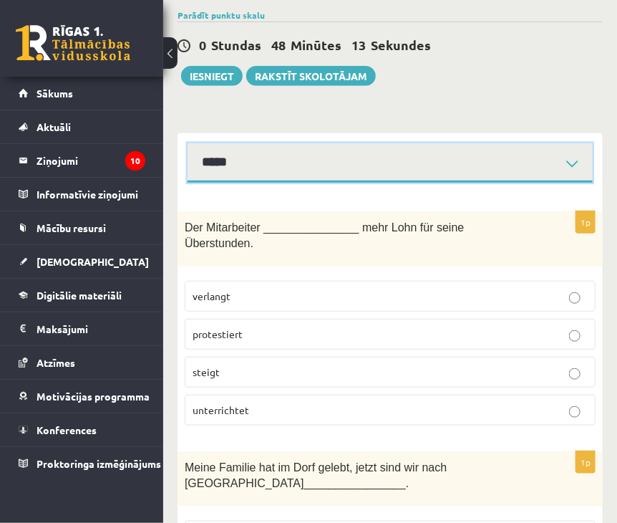
click at [296, 163] on select "**********" at bounding box center [390, 162] width 405 height 39
click at [188, 143] on select "**********" at bounding box center [390, 162] width 405 height 39
click at [321, 157] on select "**********" at bounding box center [390, 162] width 405 height 39
click at [188, 143] on select "**********" at bounding box center [390, 162] width 405 height 39
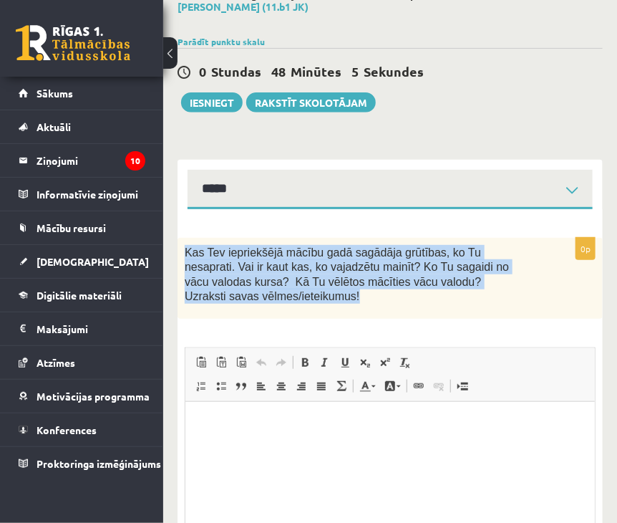
drag, startPoint x: 183, startPoint y: 252, endPoint x: 513, endPoint y: 281, distance: 330.6
click at [513, 281] on div "Kas Tev iepriekšējā mācību gadā sagādāja grūtības, ko Tu nesaprati. Vai ir kaut…" at bounding box center [390, 278] width 425 height 81
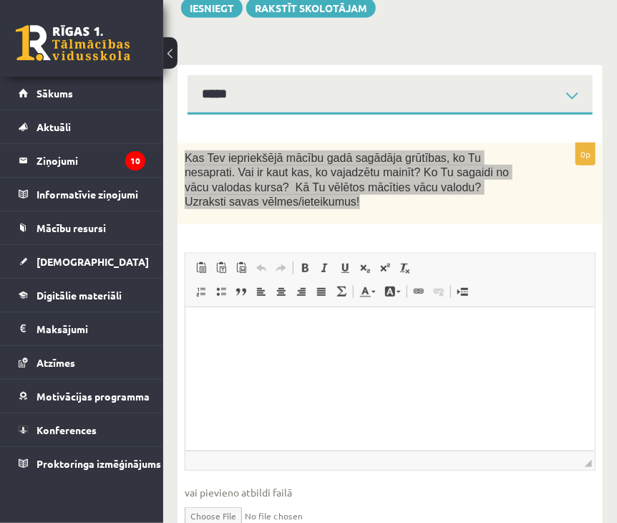
scroll to position [116, 0]
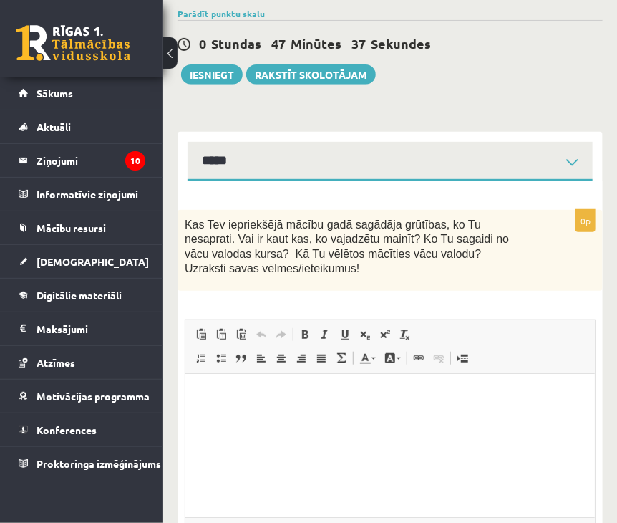
click at [529, 283] on div "0p Kas Tev iepriekšējā mācību gadā sagādāja grūtības, ko Tu nesaprati. Vai ir k…" at bounding box center [390, 413] width 425 height 407
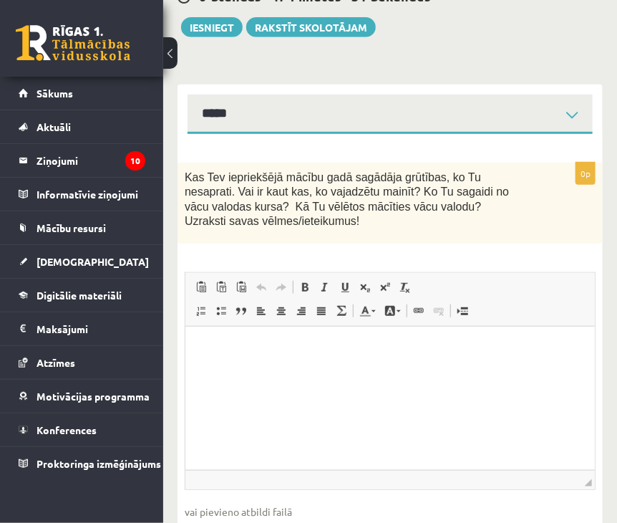
scroll to position [59, 0]
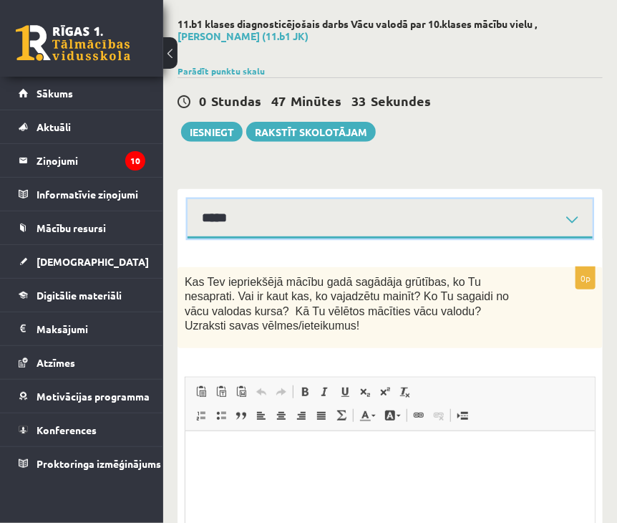
click at [483, 218] on select "**********" at bounding box center [390, 218] width 405 height 39
click at [188, 199] on select "**********" at bounding box center [390, 218] width 405 height 39
click at [315, 214] on select "**********" at bounding box center [390, 218] width 405 height 39
click at [188, 199] on select "**********" at bounding box center [390, 218] width 405 height 39
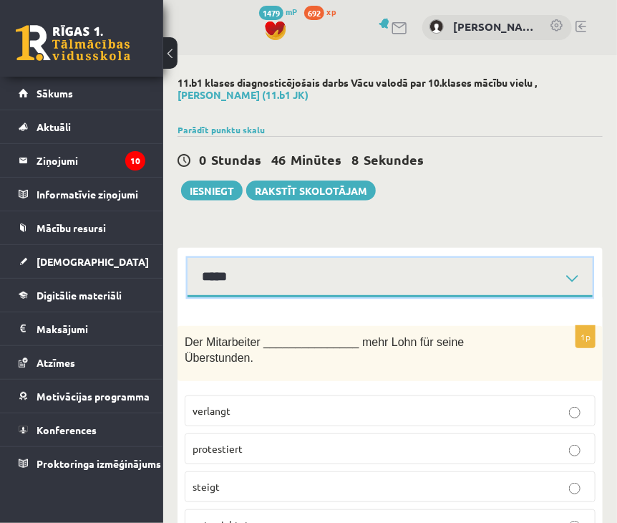
click at [323, 271] on select "**********" at bounding box center [390, 277] width 405 height 39
select select "**********"
click at [188, 258] on select "**********" at bounding box center [390, 277] width 405 height 39
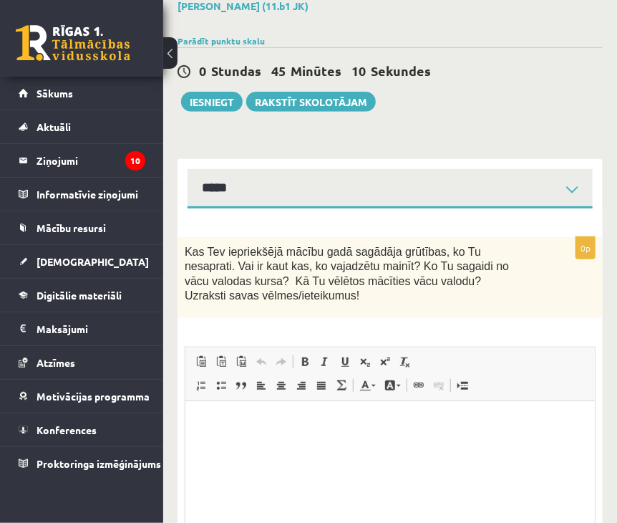
drag, startPoint x: 283, startPoint y: 466, endPoint x: 298, endPoint y: 450, distance: 21.8
click at [286, 444] on html at bounding box center [389, 422] width 409 height 44
click at [298, 439] on html at bounding box center [389, 422] width 409 height 44
drag, startPoint x: 309, startPoint y: 478, endPoint x: 341, endPoint y: 437, distance: 52.0
click at [309, 444] on html at bounding box center [389, 422] width 409 height 44
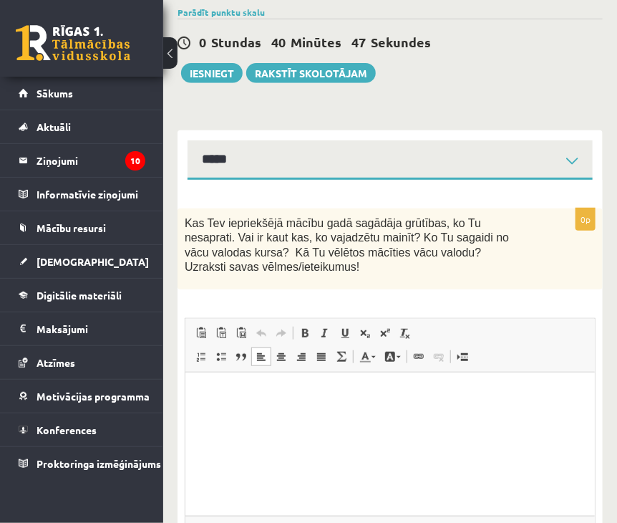
scroll to position [116, 0]
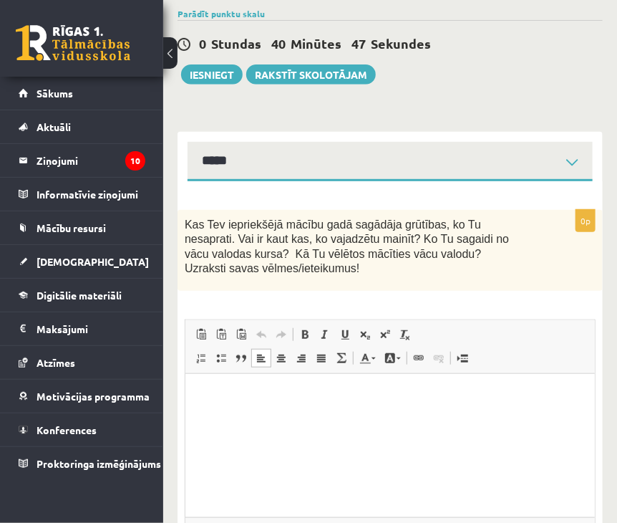
click at [309, 156] on select "**********" at bounding box center [390, 161] width 405 height 39
click at [324, 286] on div "0p Kas Tev iepriekšējā mācību gadā sagādāja grūtības, ko Tu nesaprati. Vai ir k…" at bounding box center [390, 413] width 425 height 407
click at [218, 77] on button "Iesniegt" at bounding box center [212, 74] width 62 height 20
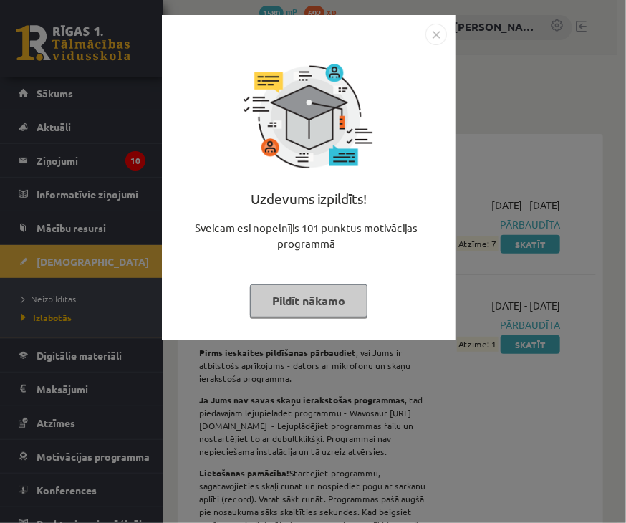
click at [445, 31] on img "Close" at bounding box center [435, 34] width 21 height 21
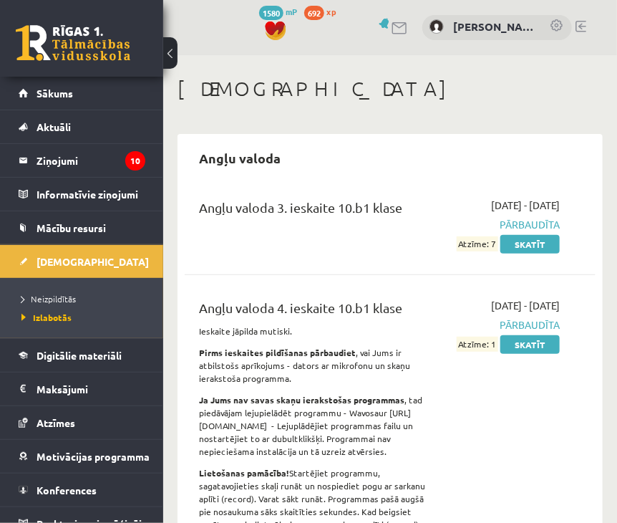
click at [169, 60] on button at bounding box center [170, 52] width 14 height 31
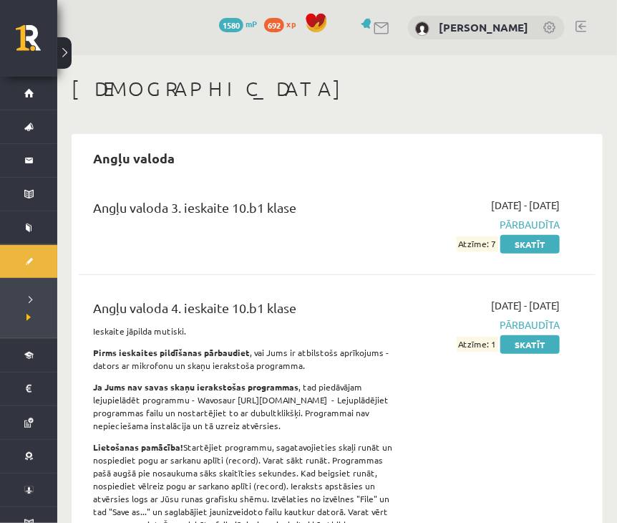
drag, startPoint x: 462, startPoint y: 251, endPoint x: 409, endPoint y: 139, distance: 123.3
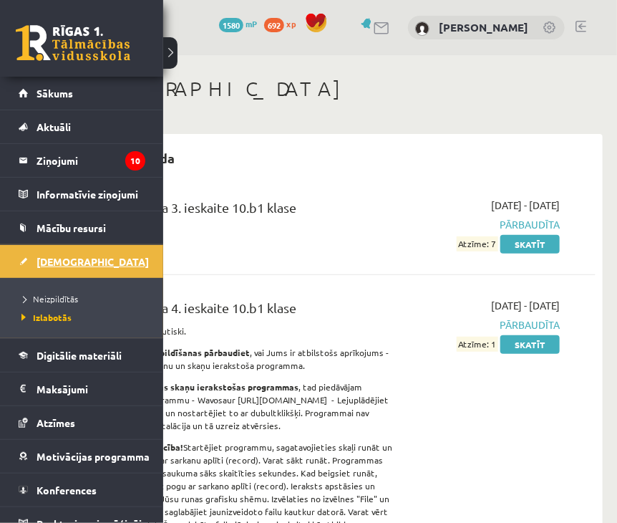
click at [54, 260] on span "[DEMOGRAPHIC_DATA]" at bounding box center [93, 261] width 112 height 13
